Goal: Find contact information

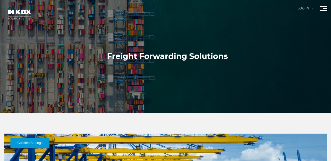
click at [0, 0] on link "Contact Us" at bounding box center [0, 0] width 0 height 0
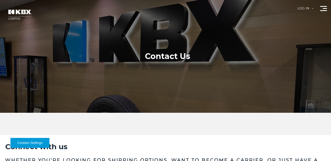
click at [0, 0] on link "Contact Us" at bounding box center [0, 0] width 0 height 0
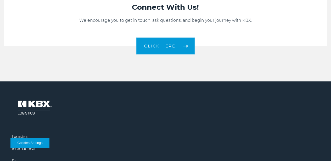
scroll to position [1100, 0]
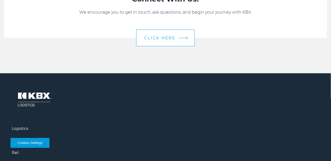
click at [163, 40] on span "CLICK HERE" at bounding box center [160, 38] width 31 height 4
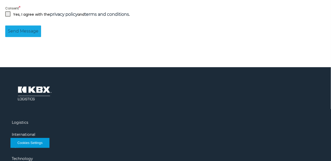
scroll to position [530, 0]
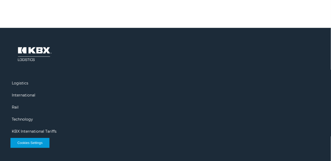
drag, startPoint x: 47, startPoint y: 138, endPoint x: 144, endPoint y: 135, distance: 96.7
